Goal: Check status

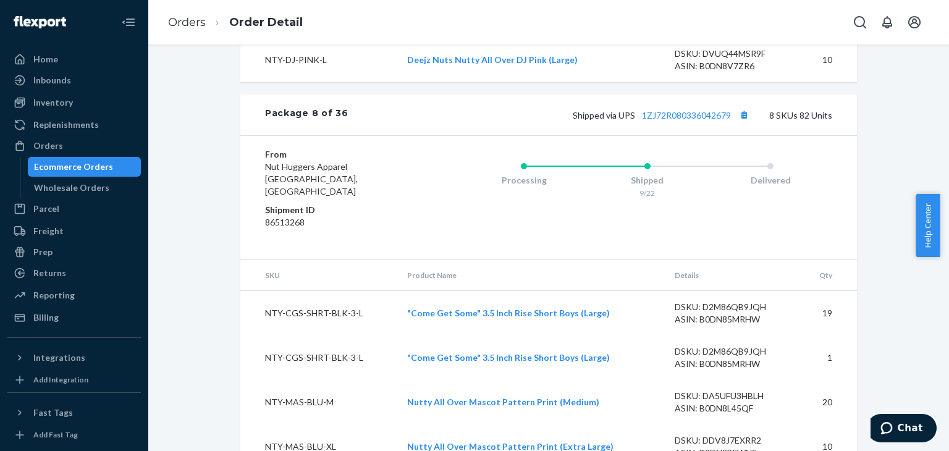
scroll to position [5342, 0]
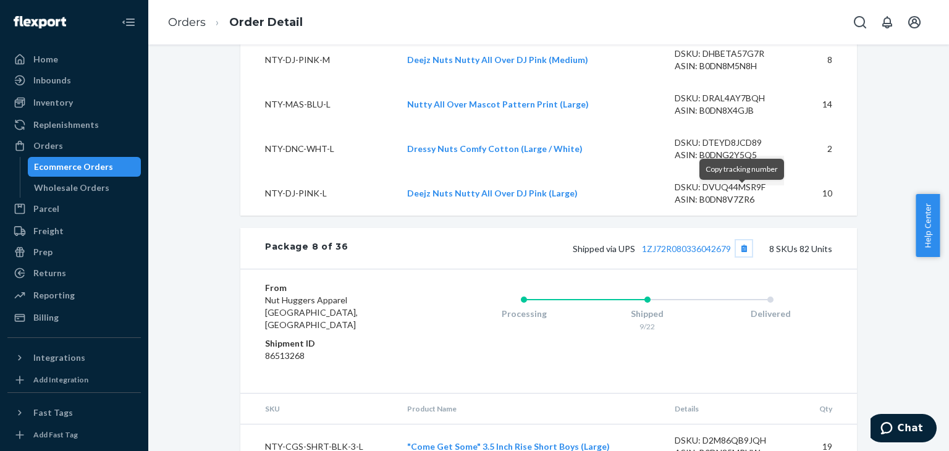
drag, startPoint x: 737, startPoint y: 196, endPoint x: 737, endPoint y: 186, distance: 9.9
click at [737, 240] on button "Copy tracking number" at bounding box center [744, 248] width 16 height 16
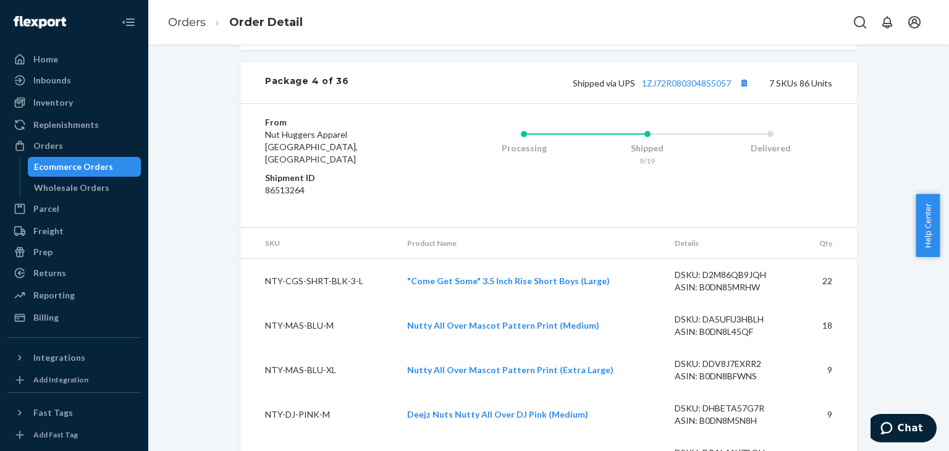
scroll to position [3489, 0]
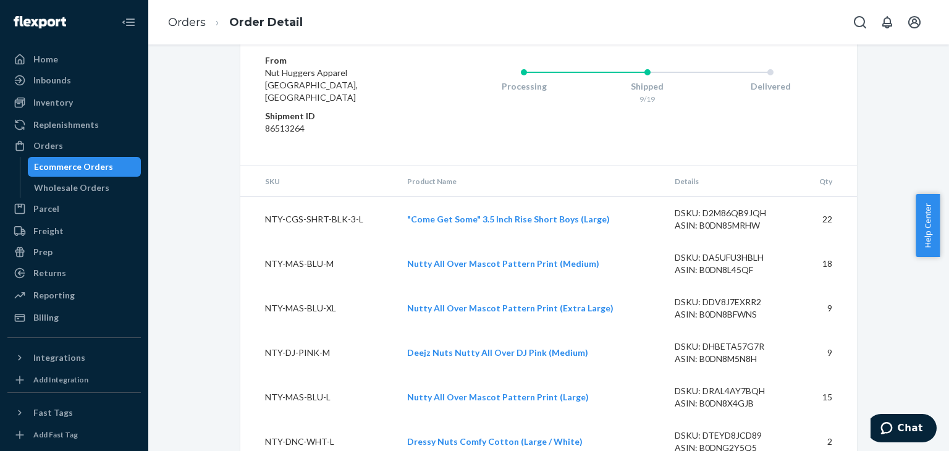
click at [694, 116] on div "Processing Shipped 9/19 Delivered" at bounding box center [622, 103] width 419 height 99
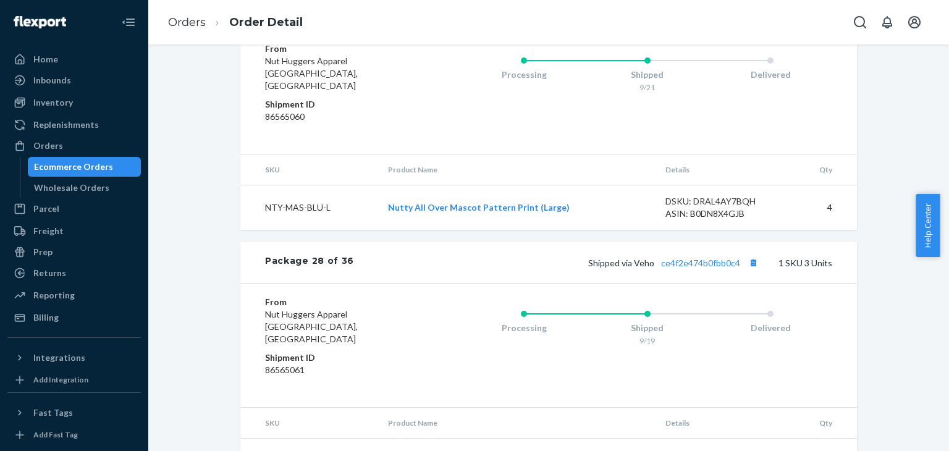
scroll to position [16987, 0]
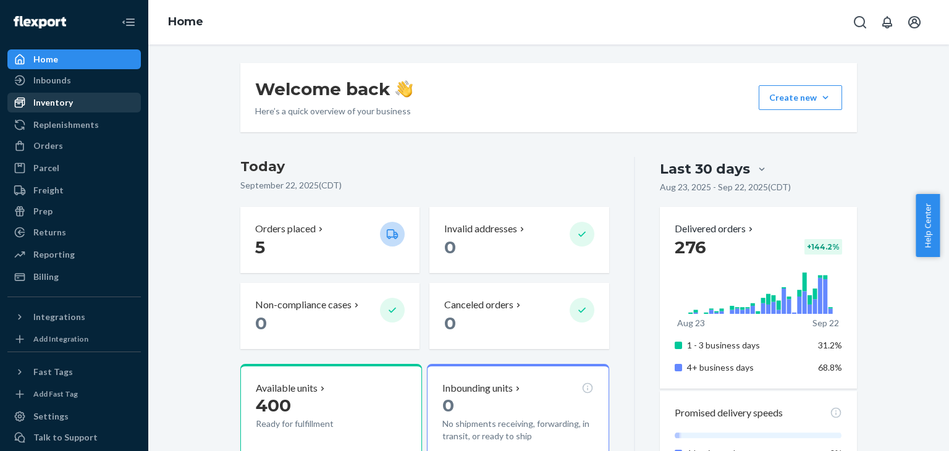
click at [57, 97] on div "Inventory" at bounding box center [53, 102] width 40 height 12
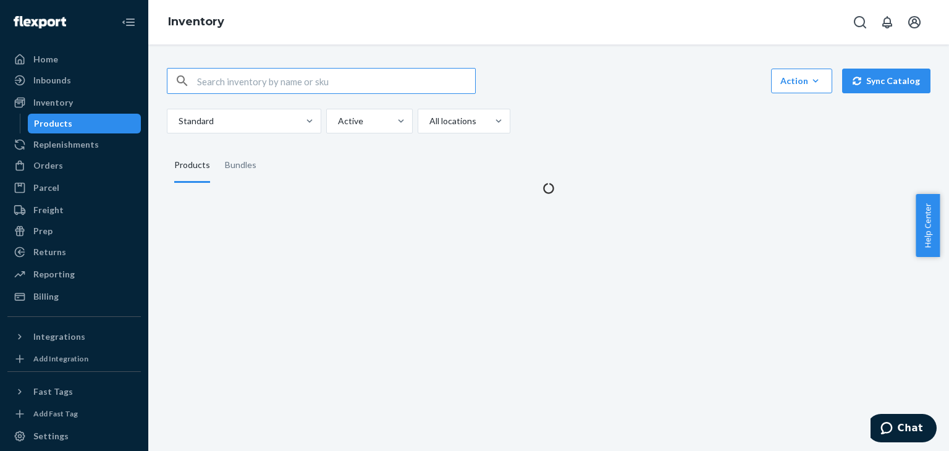
click at [282, 78] on input "text" at bounding box center [336, 81] width 278 height 25
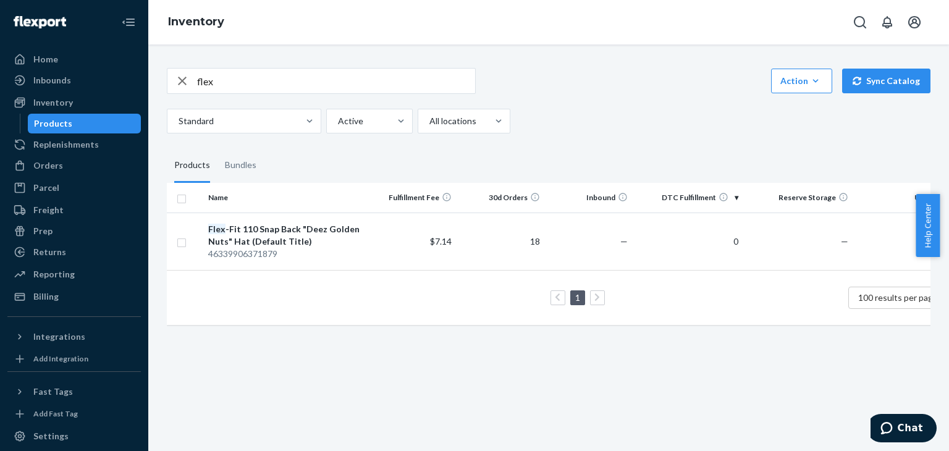
click at [271, 75] on input "flex" at bounding box center [336, 81] width 278 height 25
type input "f"
type input "snap"
